Goal: Task Accomplishment & Management: Manage account settings

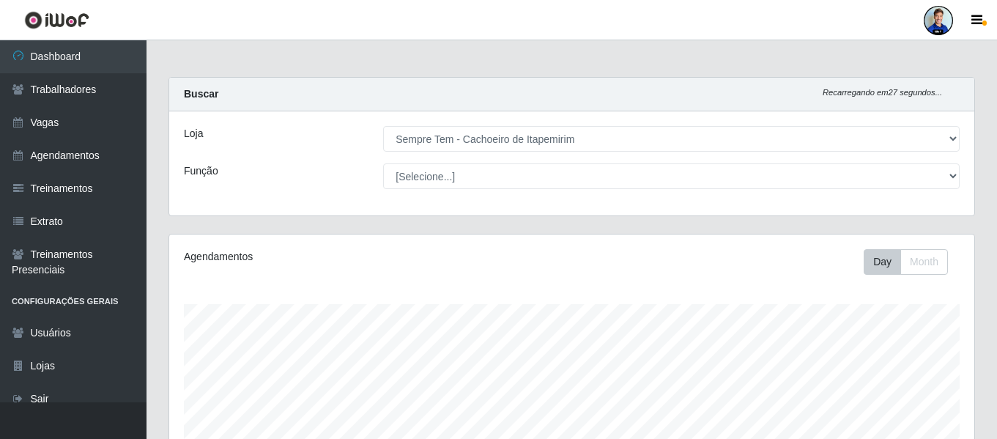
select select "533"
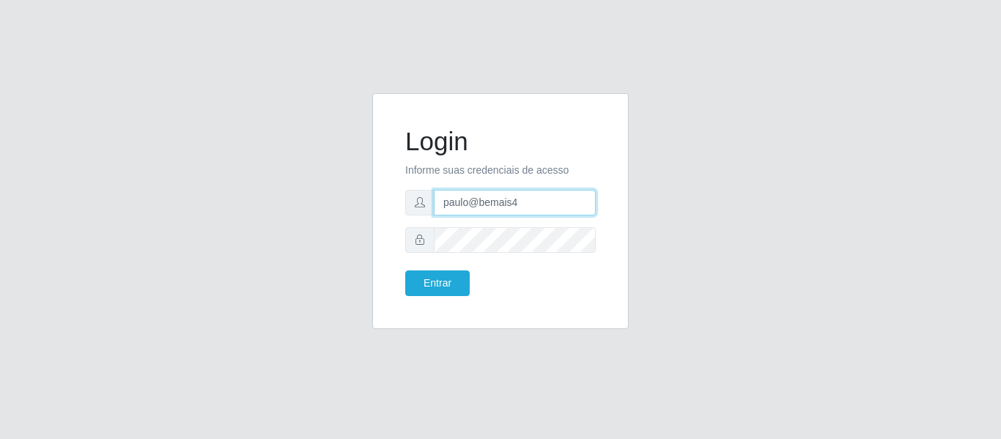
drag, startPoint x: 525, startPoint y: 201, endPoint x: 409, endPoint y: 205, distance: 116.5
click at [403, 200] on div "Login Informe suas credenciais de acesso paulo@bemais4 Entrar" at bounding box center [500, 210] width 220 height 199
type input "[EMAIL_ADDRESS][DOMAIN_NAME]"
click at [405, 270] on button "Entrar" at bounding box center [437, 283] width 64 height 26
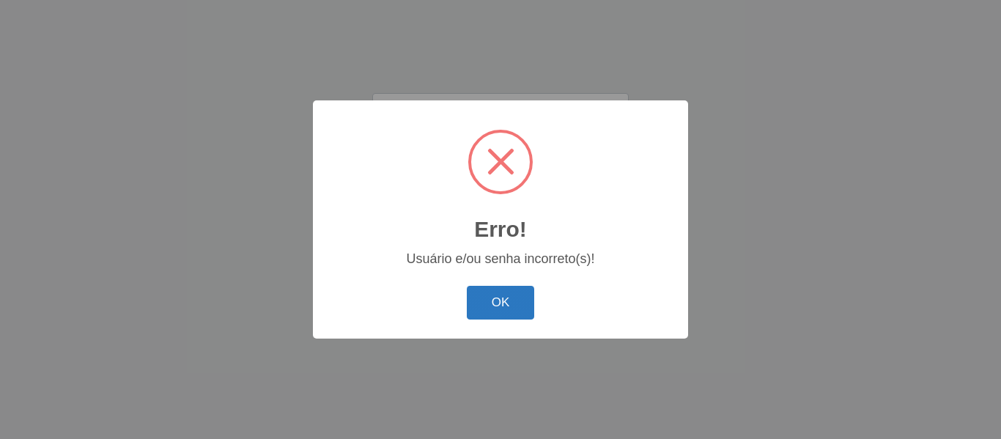
click at [520, 318] on button "OK" at bounding box center [501, 303] width 68 height 34
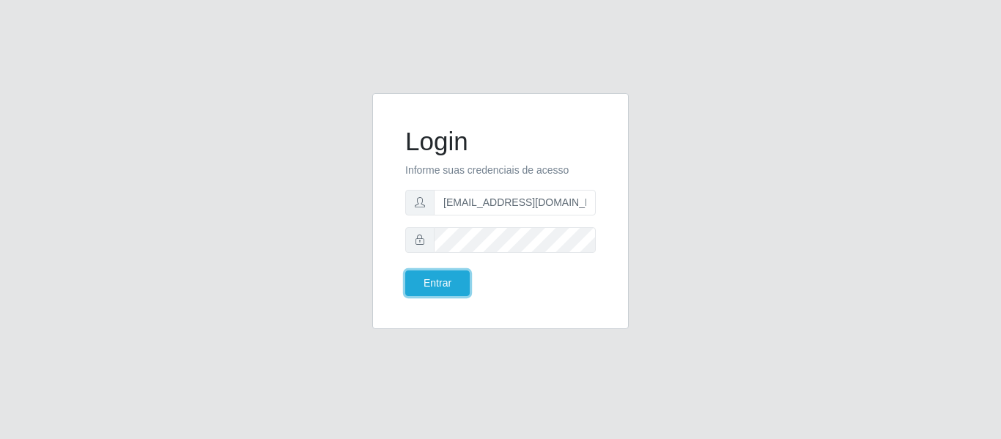
click at [405, 270] on button "Entrar" at bounding box center [437, 283] width 64 height 26
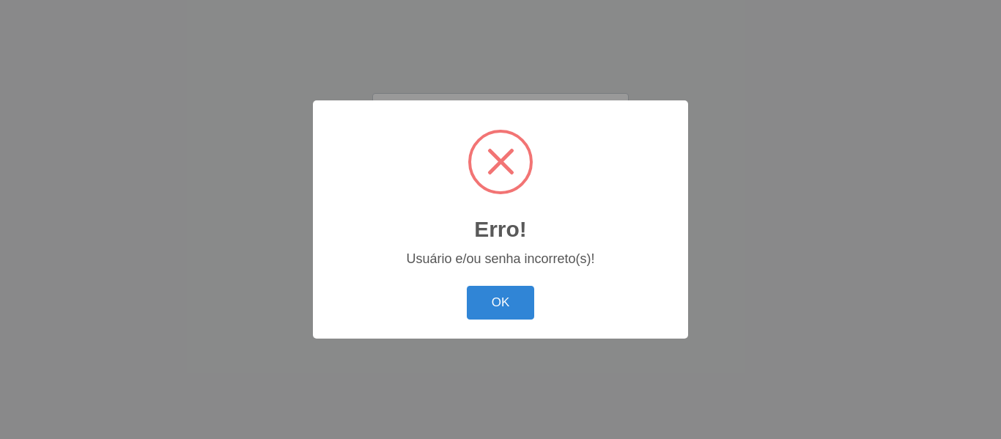
click at [516, 325] on div "Erro! × Usuário e/ou senha incorreto(s)! OK Cancel" at bounding box center [500, 218] width 375 height 237
click at [511, 316] on button "OK" at bounding box center [501, 303] width 68 height 34
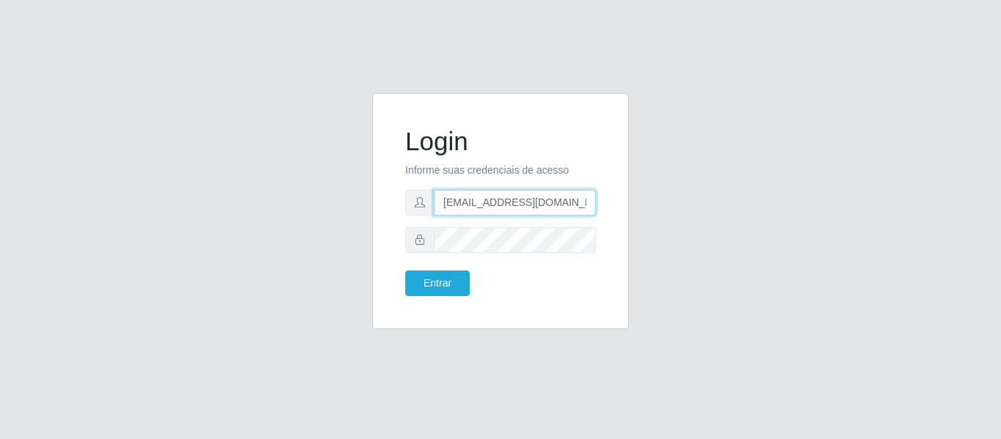
drag, startPoint x: 584, startPoint y: 203, endPoint x: 415, endPoint y: 203, distance: 169.2
click at [415, 203] on div "[EMAIL_ADDRESS][DOMAIN_NAME]" at bounding box center [500, 203] width 190 height 26
type input "juliomarques@extrabom"
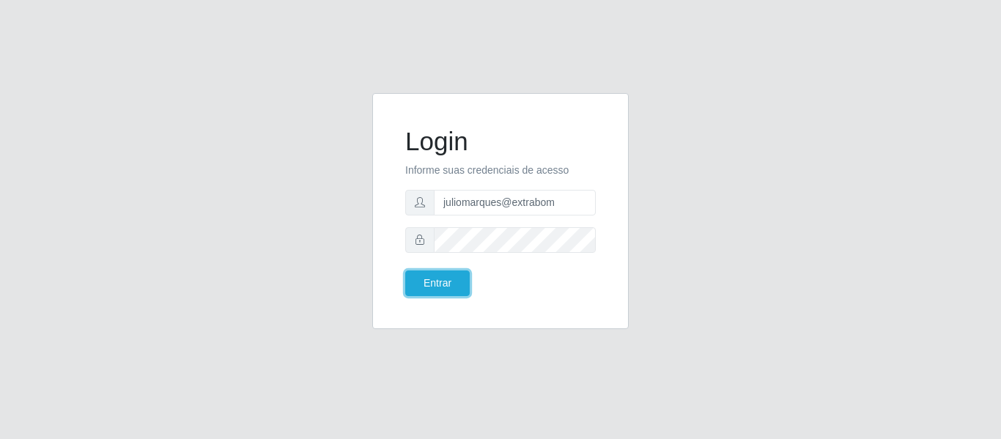
click at [405, 270] on button "Entrar" at bounding box center [437, 283] width 64 height 26
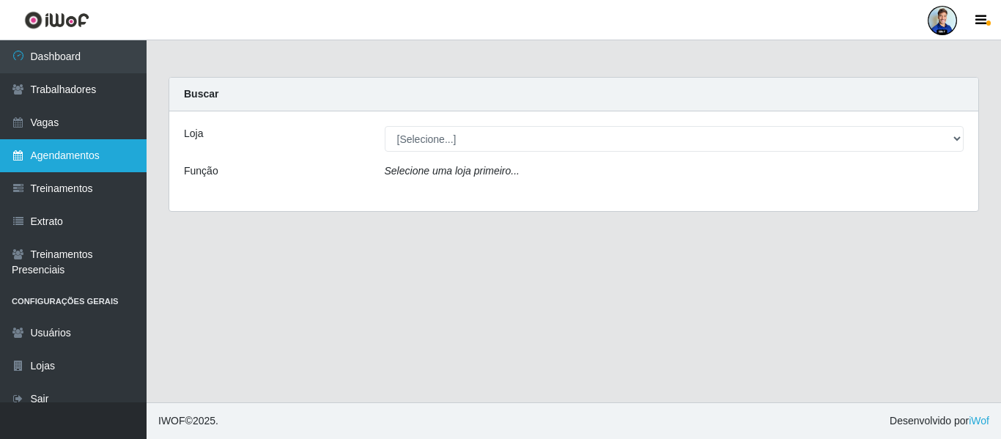
click at [96, 151] on link "Agendamentos" at bounding box center [73, 155] width 146 height 33
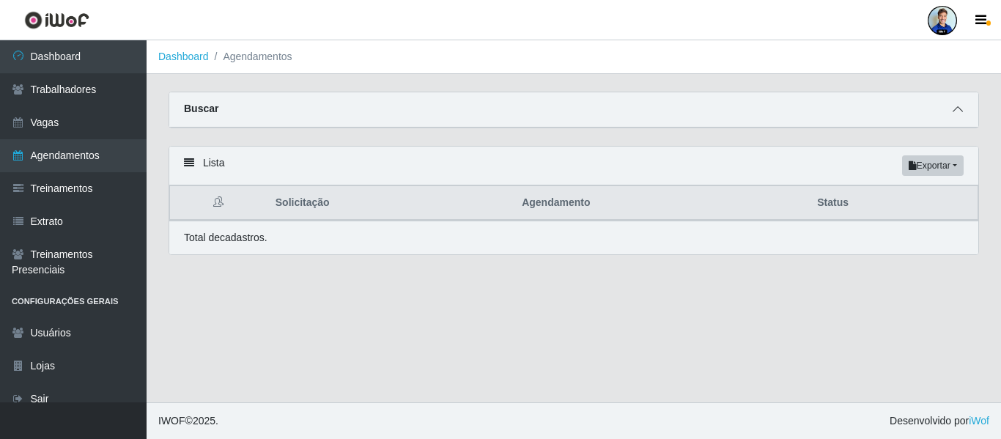
click at [954, 116] on span at bounding box center [958, 109] width 18 height 17
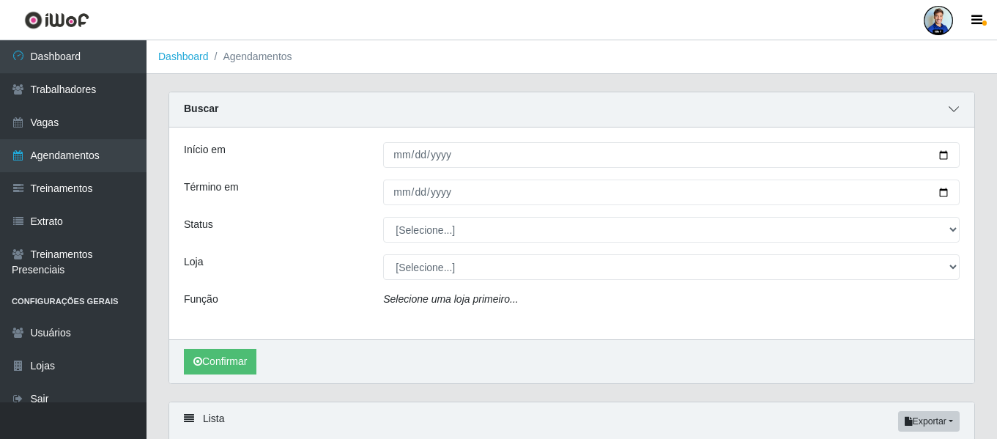
click at [954, 116] on span at bounding box center [954, 109] width 18 height 17
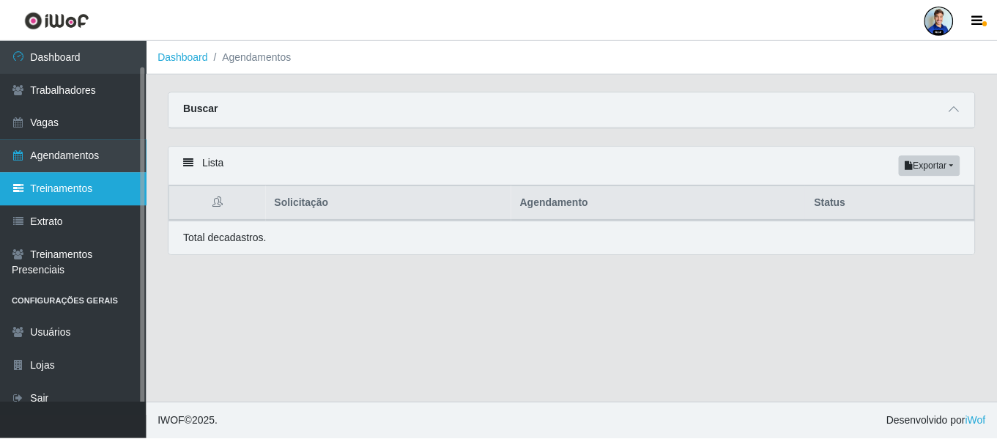
scroll to position [13, 0]
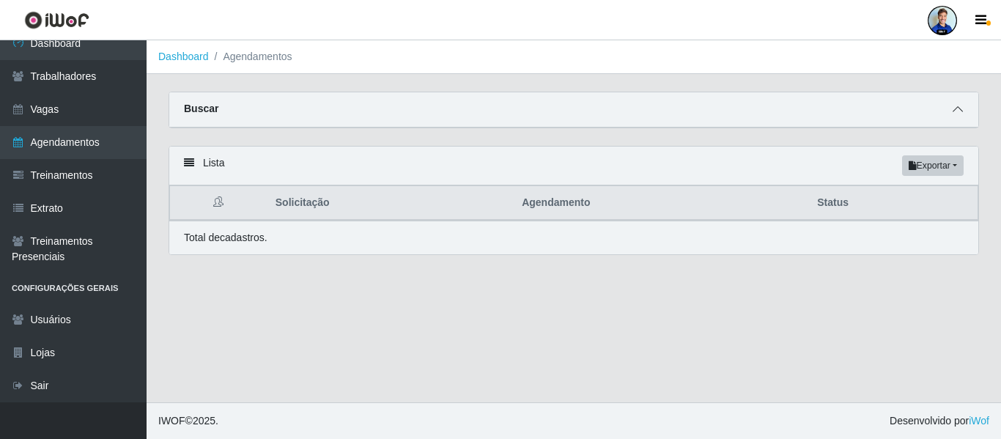
click at [951, 113] on span at bounding box center [958, 109] width 18 height 17
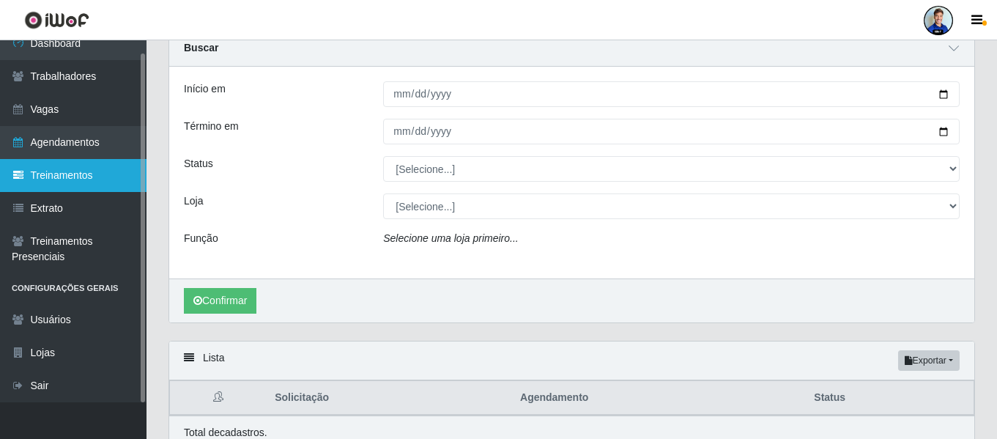
scroll to position [73, 0]
